Goal: Transaction & Acquisition: Purchase product/service

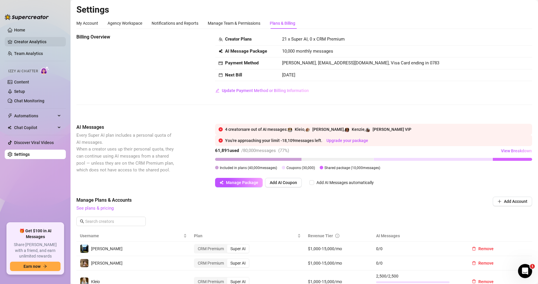
click at [32, 41] on link "Creator Analytics" at bounding box center [37, 41] width 47 height 9
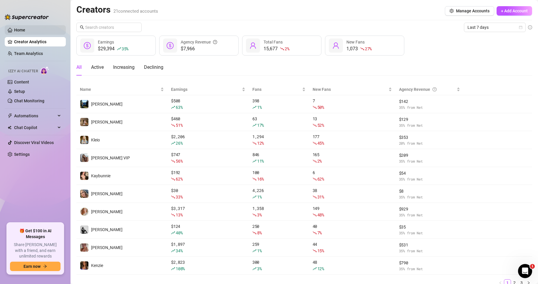
click at [25, 31] on link "Home" at bounding box center [19, 30] width 11 height 5
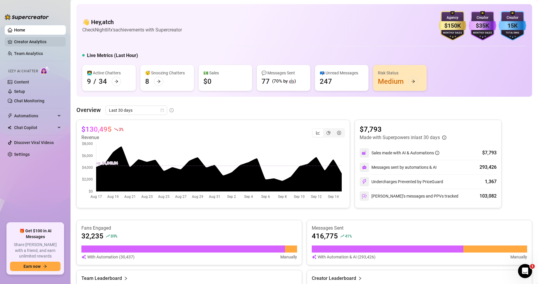
click at [28, 38] on link "Creator Analytics" at bounding box center [37, 41] width 47 height 9
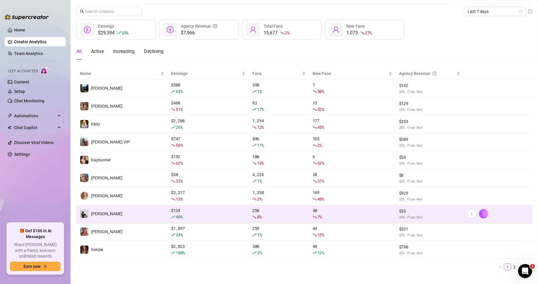
scroll to position [25, 0]
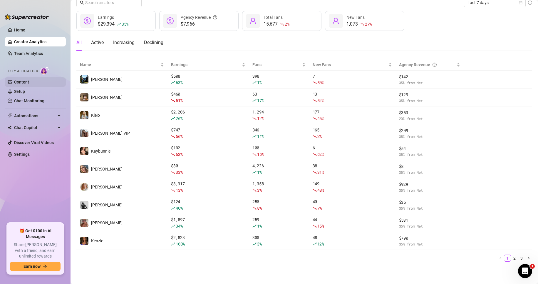
click at [24, 81] on link "Content" at bounding box center [21, 82] width 15 height 5
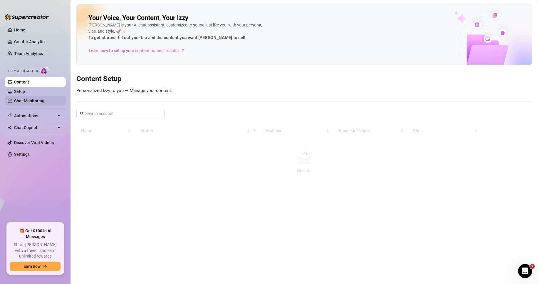
click at [20, 103] on link "Chat Monitoring" at bounding box center [29, 100] width 30 height 5
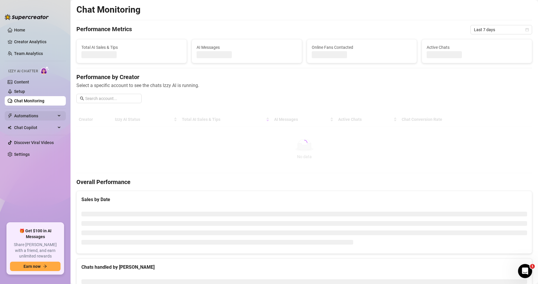
click at [27, 116] on span "Automations" at bounding box center [35, 115] width 42 height 9
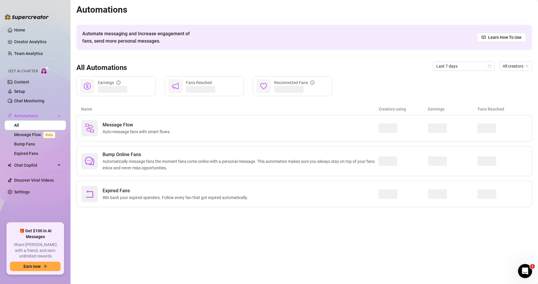
click at [19, 128] on link "All" at bounding box center [16, 125] width 5 height 5
click at [19, 124] on link "All" at bounding box center [16, 125] width 5 height 5
click at [30, 194] on link "Settings" at bounding box center [22, 192] width 16 height 5
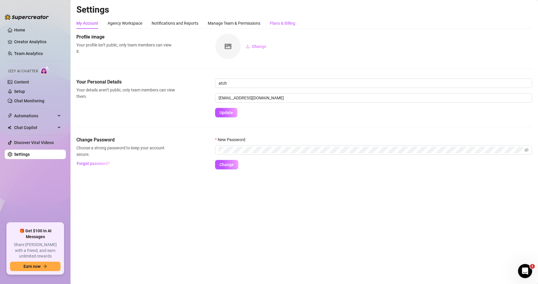
click at [287, 27] on div "Plans & Billing" at bounding box center [283, 23] width 26 height 11
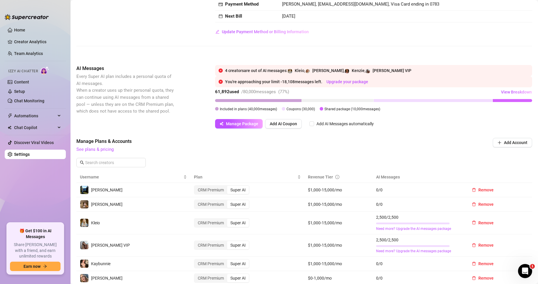
scroll to position [147, 0]
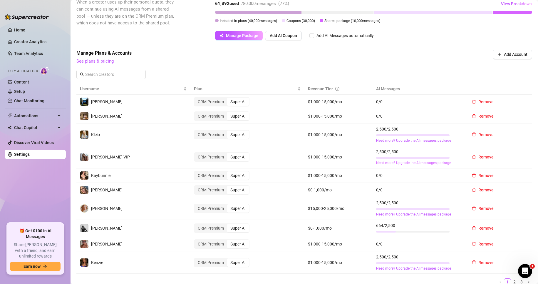
click at [407, 163] on link "Need more? Upgrade the AI messages package" at bounding box center [418, 163] width 84 height 6
click at [428, 164] on link "Need more? Upgrade the AI messages package" at bounding box center [418, 163] width 84 height 6
click at [422, 164] on link "Need more? Upgrade the AI messages package" at bounding box center [418, 163] width 84 height 6
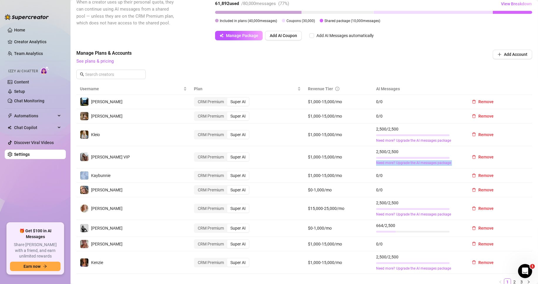
click at [422, 164] on link "Need more? Upgrade the AI messages package" at bounding box center [418, 163] width 84 height 6
click at [421, 169] on td "0 / 0" at bounding box center [418, 175] width 91 height 14
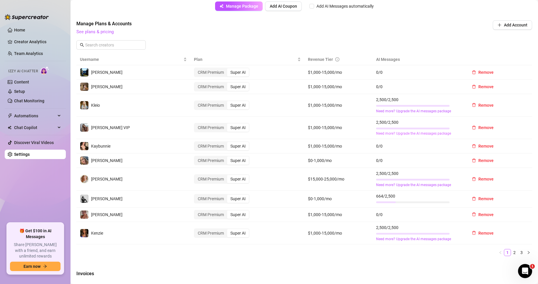
click at [401, 133] on link "Need more? Upgrade the AI messages package" at bounding box center [418, 134] width 84 height 6
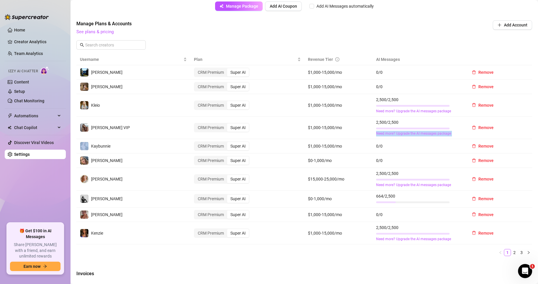
click at [401, 133] on link "Need more? Upgrade the AI messages package" at bounding box center [418, 134] width 84 height 6
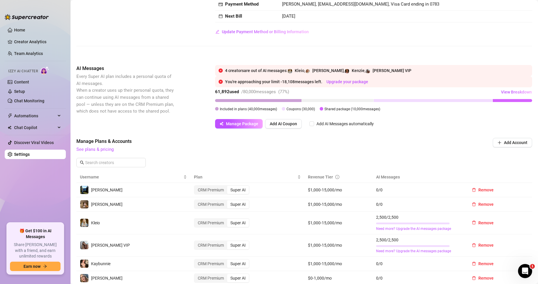
click at [343, 147] on span "See plans & pricing" at bounding box center [264, 149] width 377 height 7
click at [236, 124] on span "Manage Package" at bounding box center [242, 123] width 32 height 5
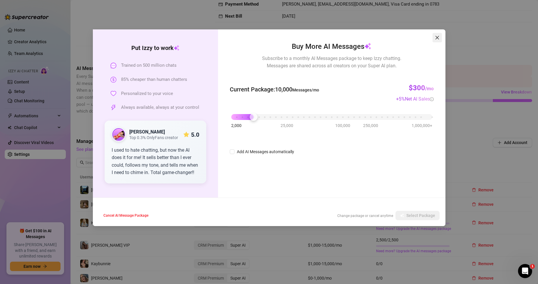
click at [436, 42] on button "Close" at bounding box center [437, 37] width 9 height 9
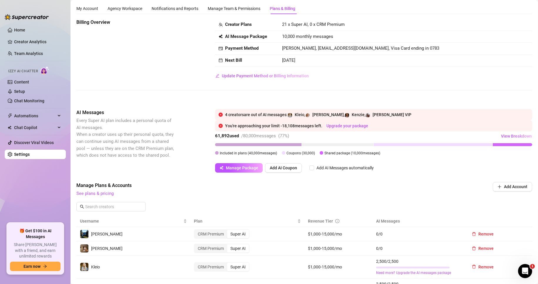
scroll to position [0, 0]
